Goal: Information Seeking & Learning: Learn about a topic

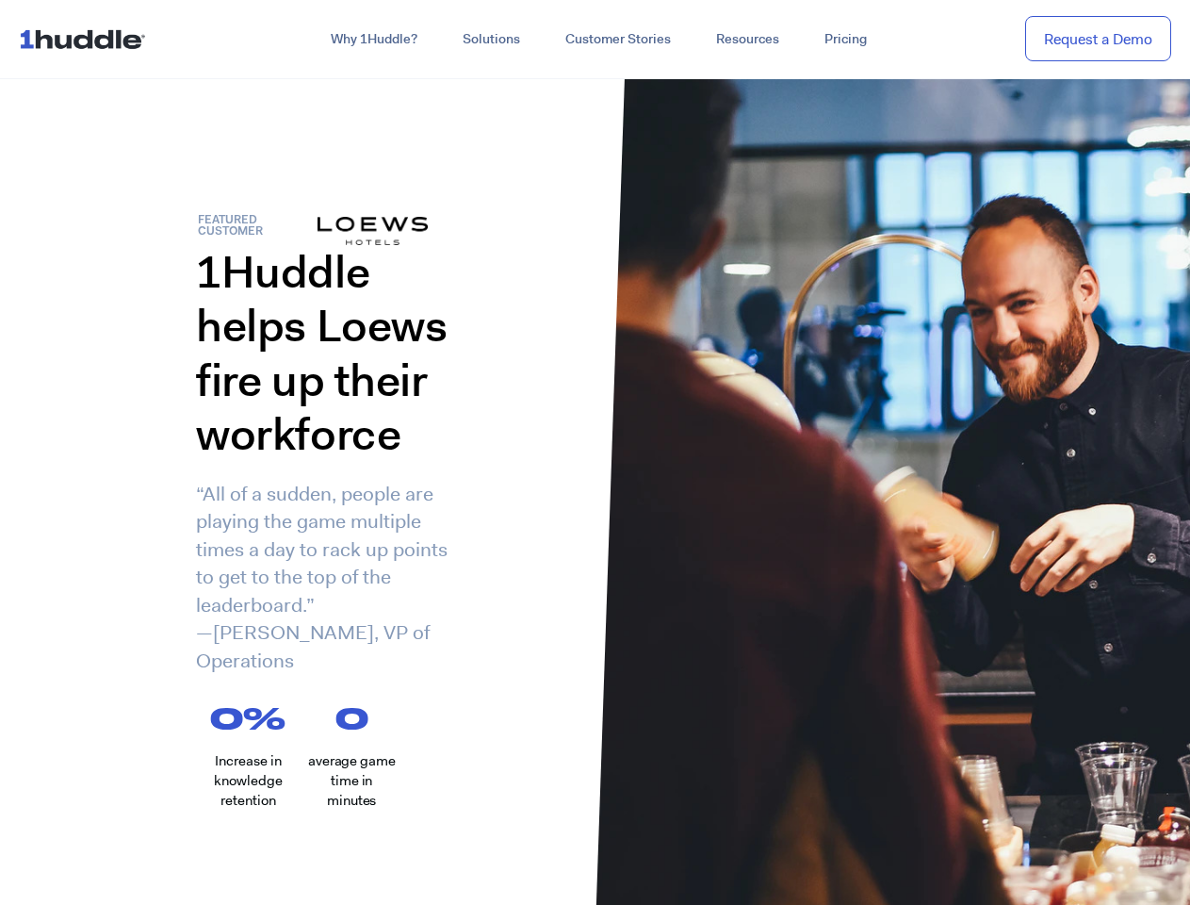
click at [595, 452] on div "1Huddle helps Loews fire up their workforce “All of a sudden, people are playin…" at bounding box center [298, 474] width 596 height 458
click at [372, 40] on link "Why 1Huddle?" at bounding box center [374, 40] width 132 height 34
click at [490, 40] on link "Solutions" at bounding box center [491, 40] width 103 height 34
click at [747, 40] on link "Resources" at bounding box center [748, 40] width 108 height 34
